Goal: Information Seeking & Learning: Learn about a topic

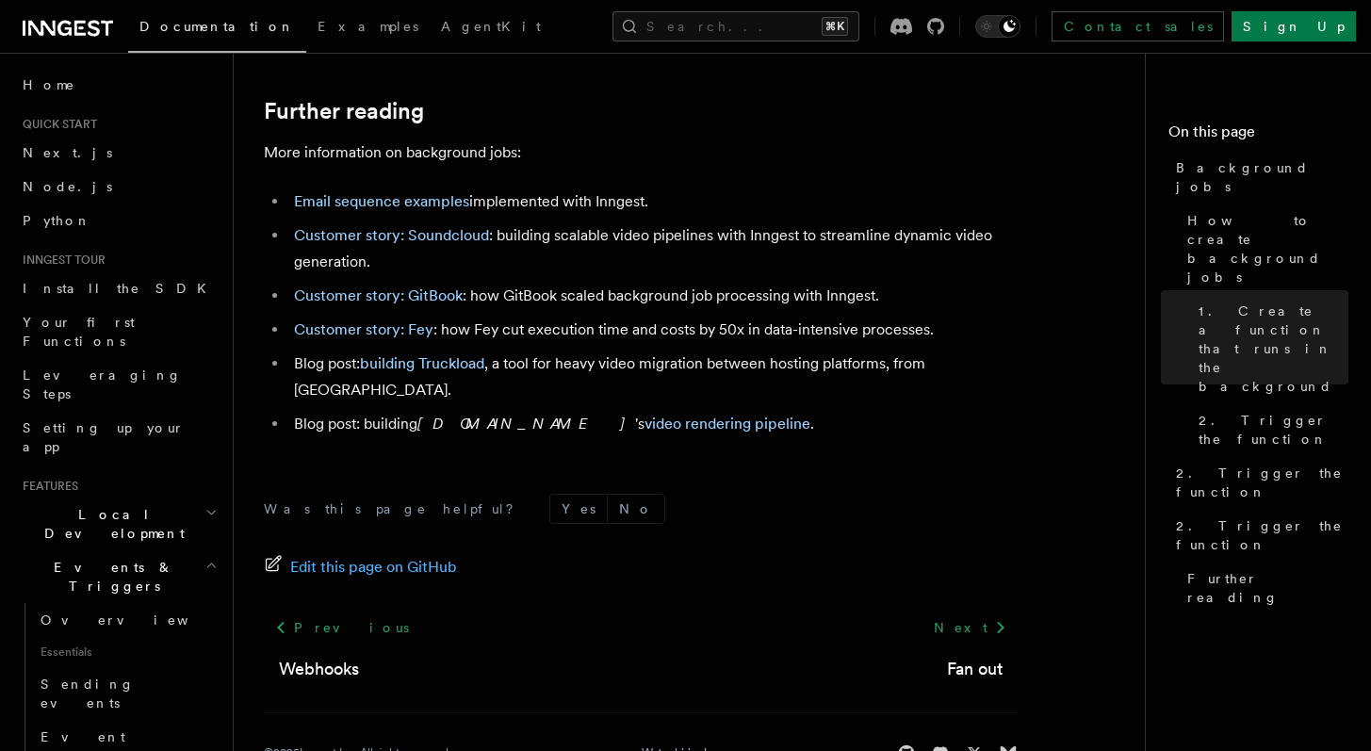
scroll to position [1803, 0]
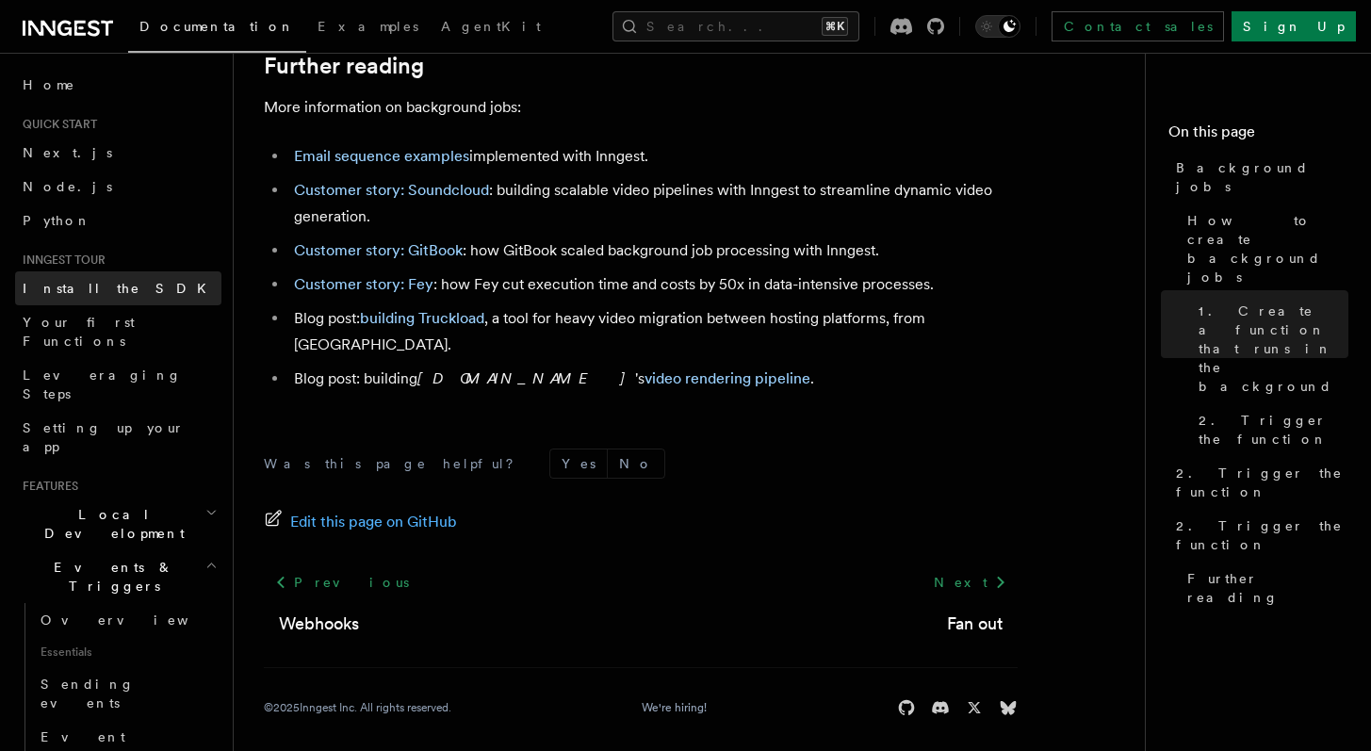
click at [116, 293] on link "Install the SDK" at bounding box center [118, 288] width 206 height 34
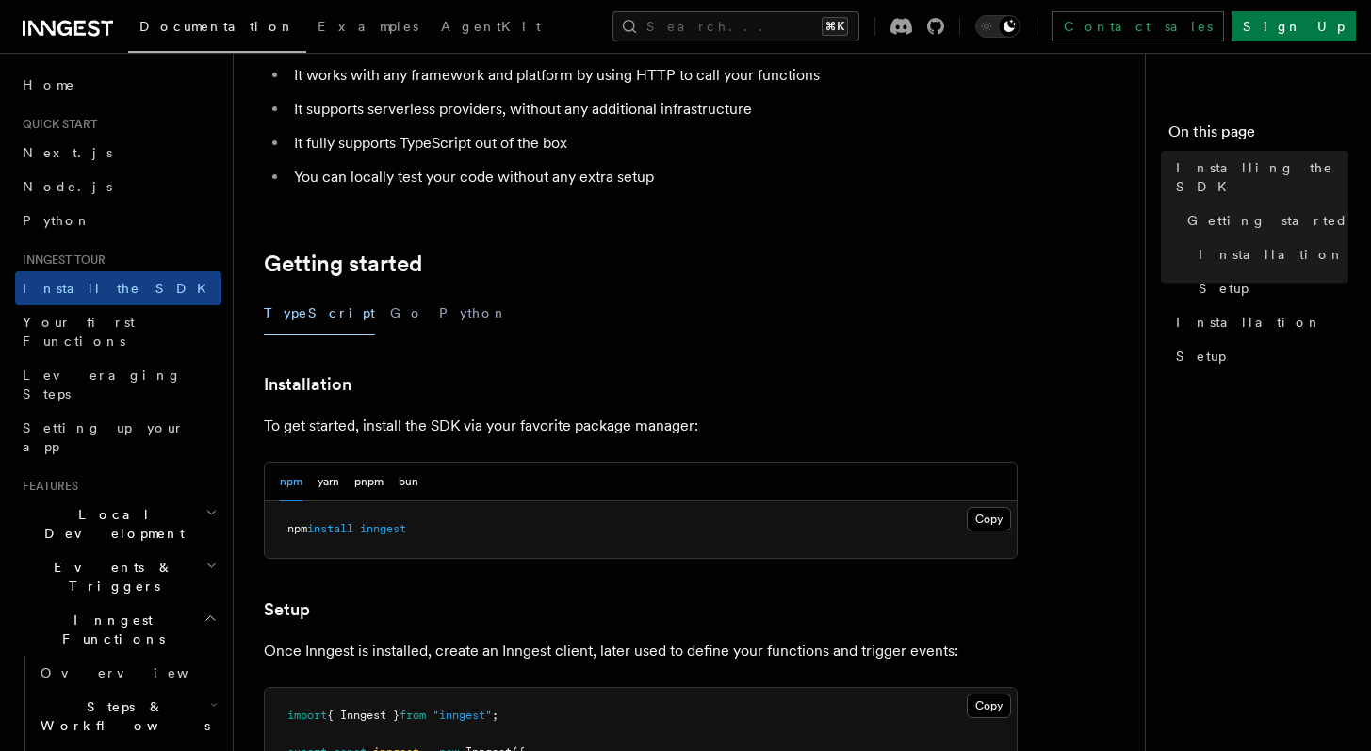
scroll to position [307, 0]
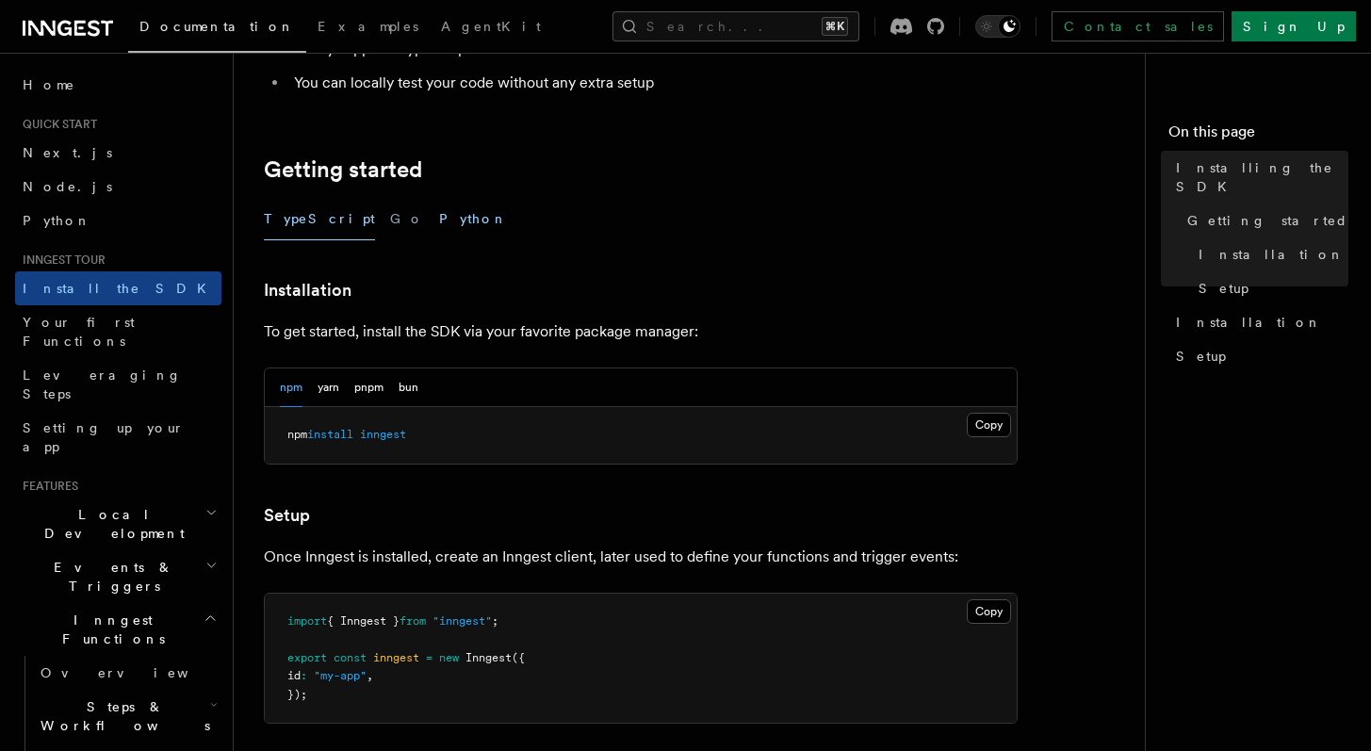
click at [439, 214] on button "Python" at bounding box center [473, 219] width 69 height 42
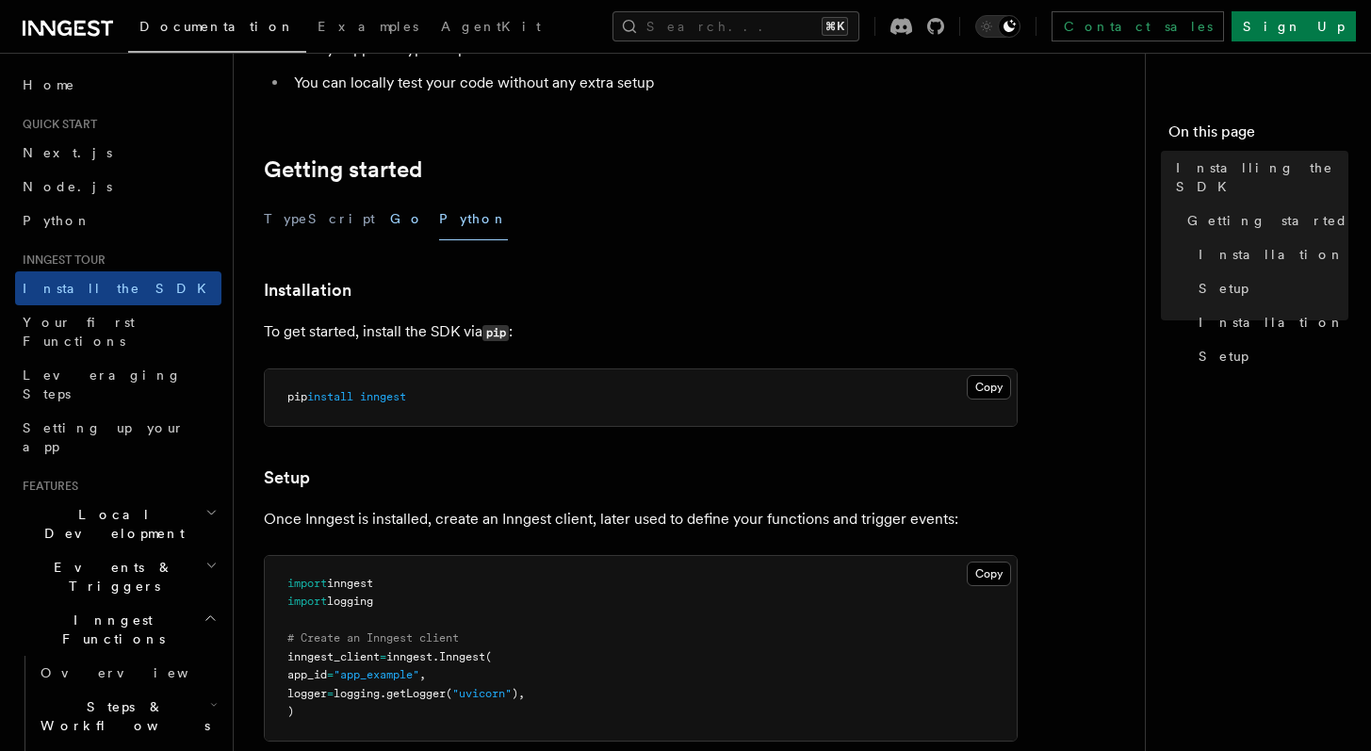
click at [390, 221] on button "Go" at bounding box center [407, 219] width 34 height 42
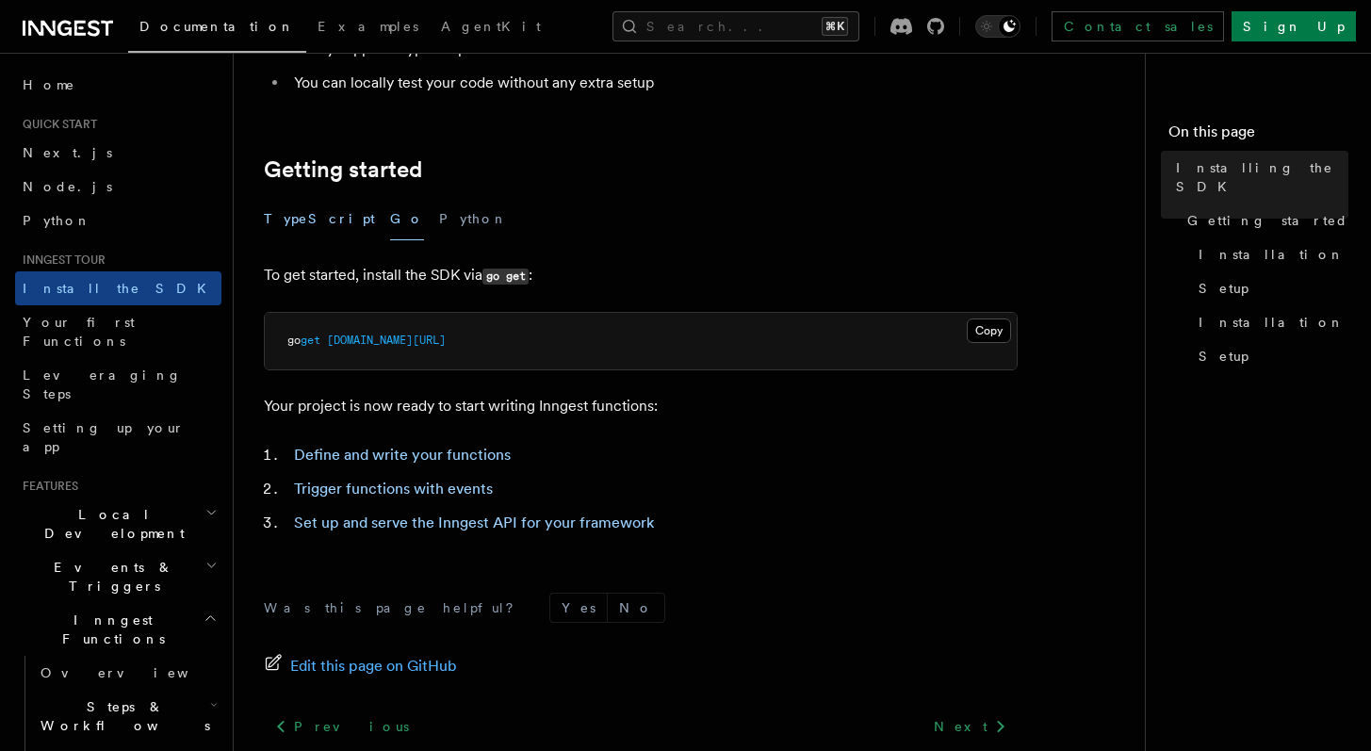
click at [289, 221] on button "TypeScript" at bounding box center [319, 219] width 111 height 42
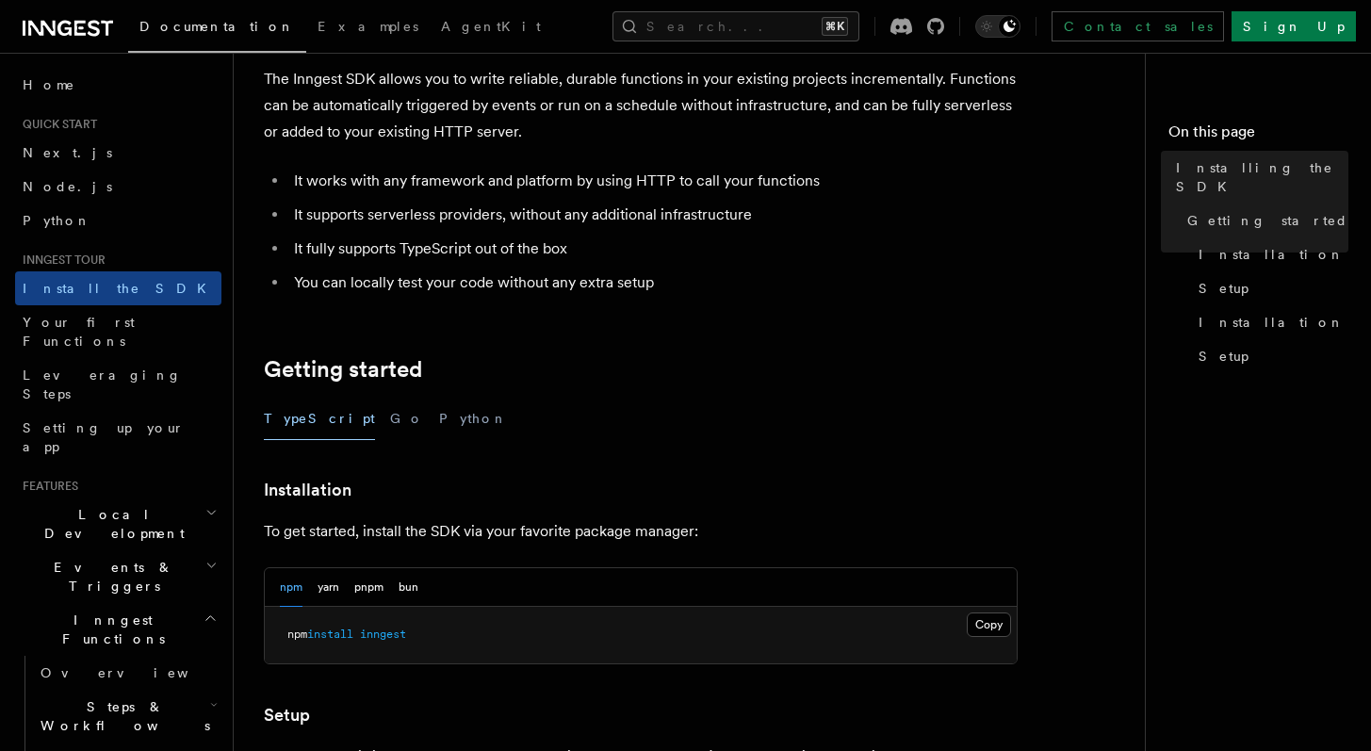
scroll to position [109, 0]
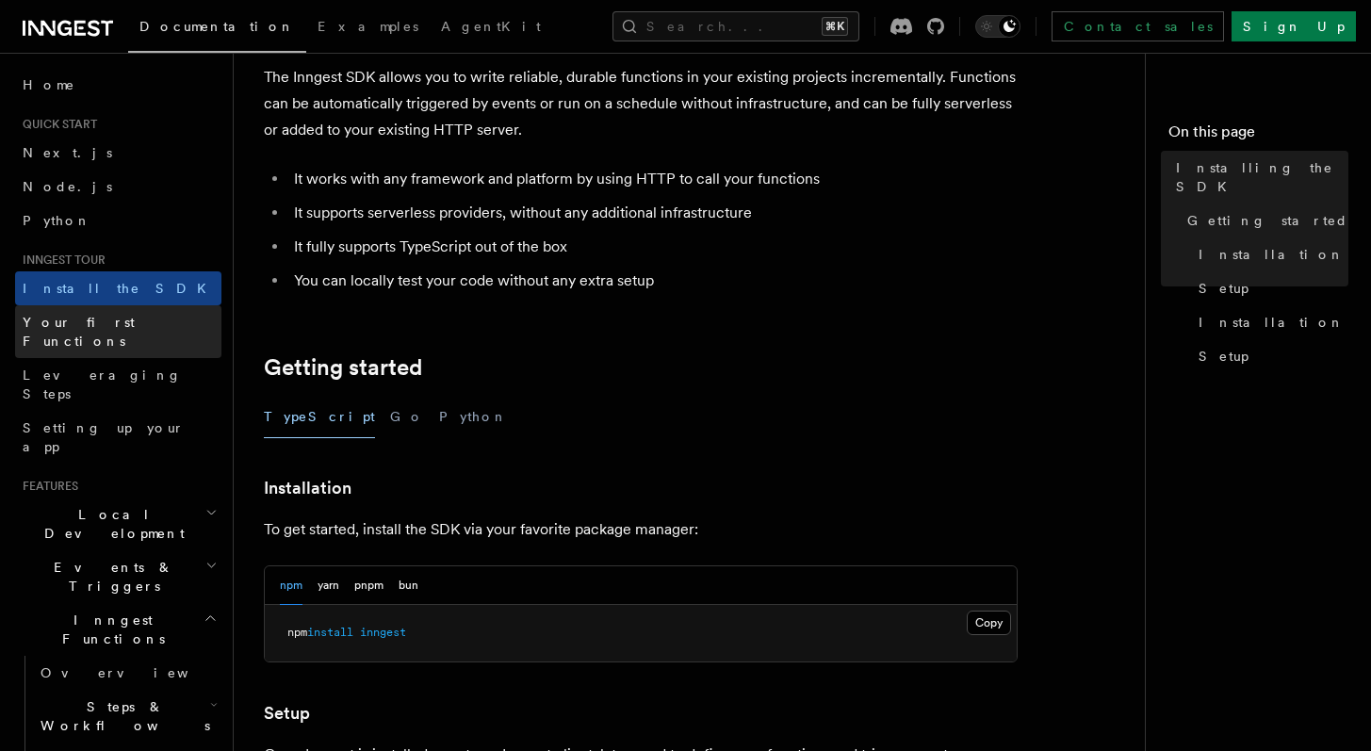
click at [155, 326] on link "Your first Functions" at bounding box center [118, 331] width 206 height 53
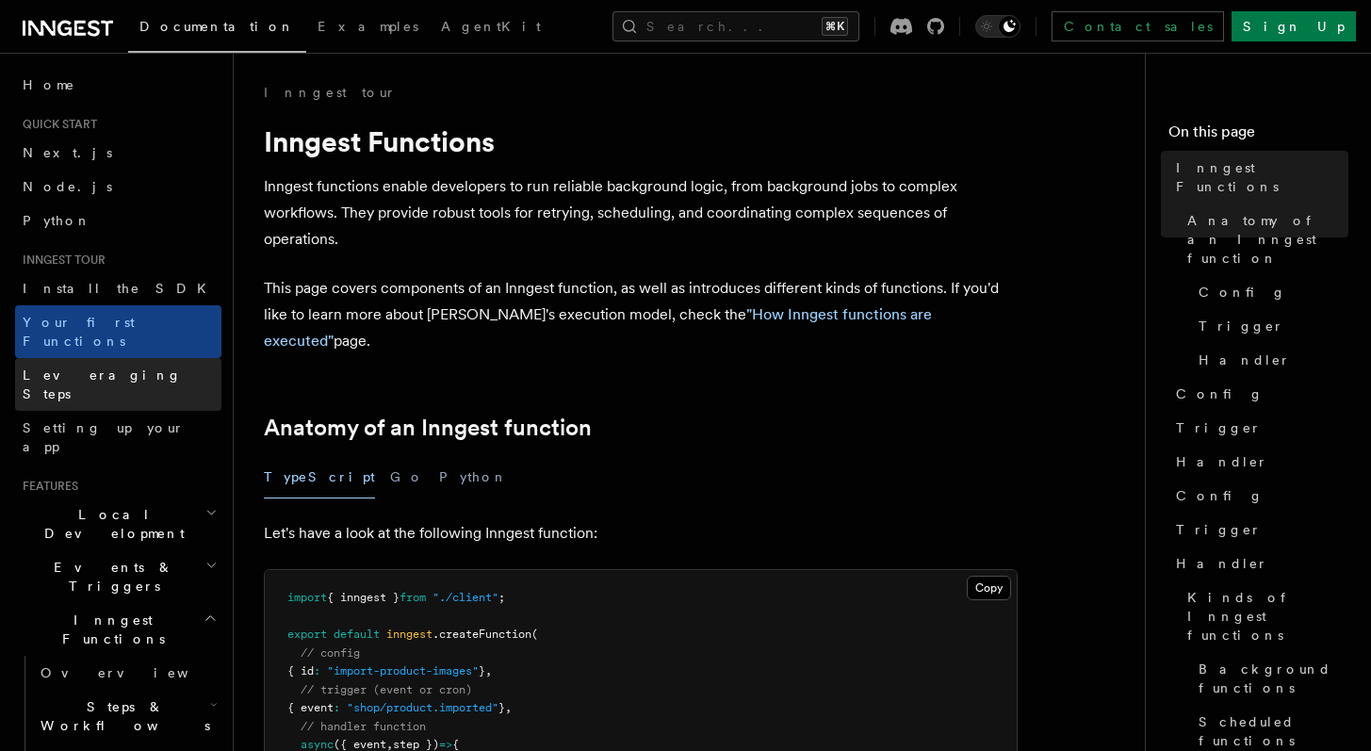
click at [150, 366] on link "Leveraging Steps" at bounding box center [118, 384] width 206 height 53
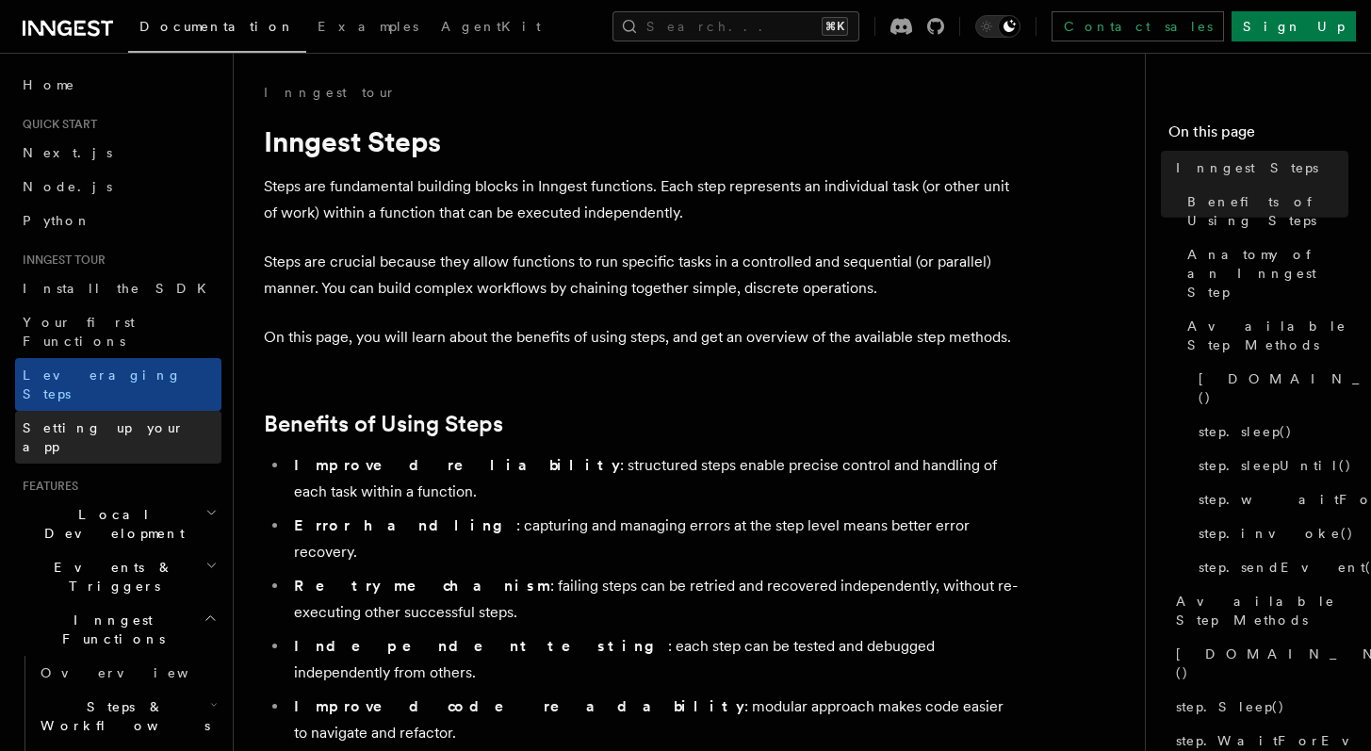
click at [148, 411] on link "Setting up your app" at bounding box center [118, 437] width 206 height 53
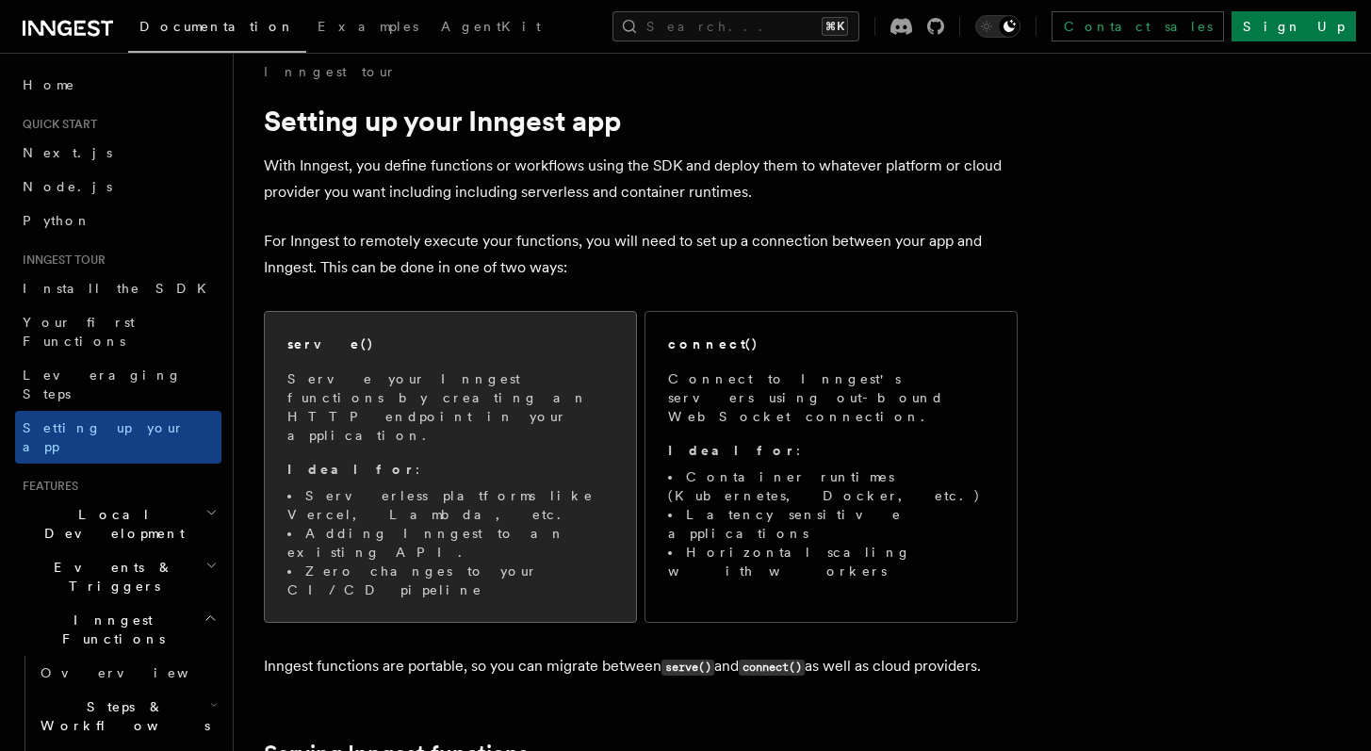
scroll to position [21, 0]
